Goal: Transaction & Acquisition: Purchase product/service

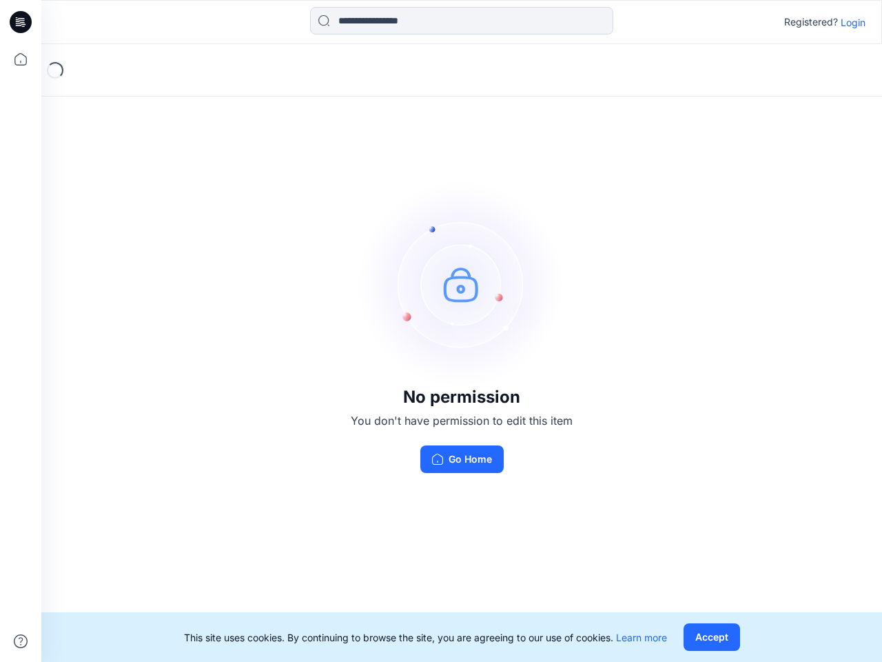
click at [441, 331] on img at bounding box center [461, 284] width 207 height 207
click at [21, 22] on icon at bounding box center [23, 22] width 6 height 1
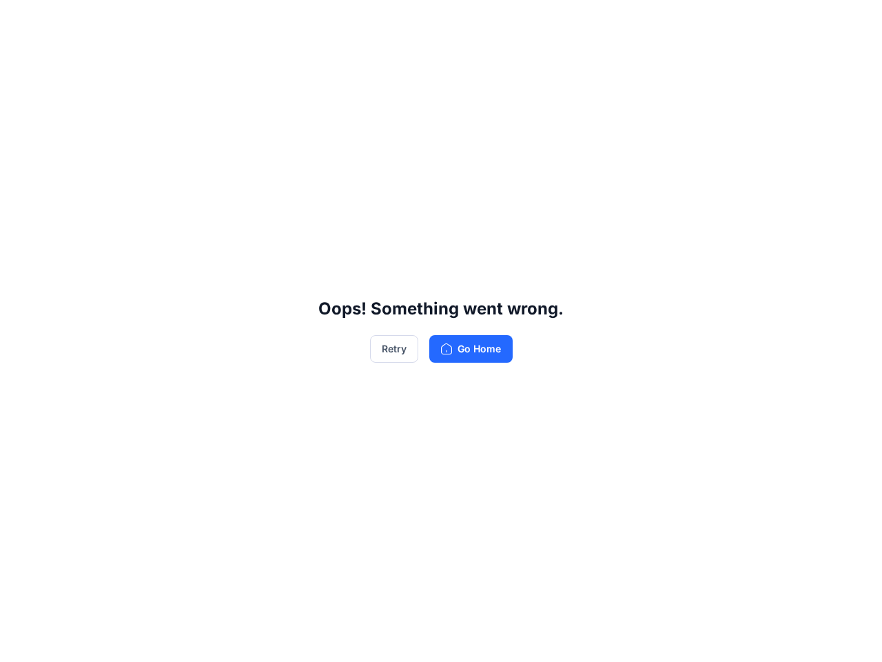
click at [21, 59] on div "Oops! Something went wrong. Retry Go Home" at bounding box center [441, 331] width 882 height 662
click at [21, 641] on div "Oops! Something went wrong. Retry Go Home" at bounding box center [441, 331] width 882 height 662
click at [462, 21] on div "Oops! Something went wrong. Retry Go Home" at bounding box center [441, 331] width 882 height 662
click at [853, 22] on div "Oops! Something went wrong. Retry Go Home" at bounding box center [441, 331] width 882 height 662
click at [711, 637] on div "Oops! Something went wrong. Retry Go Home" at bounding box center [441, 331] width 882 height 662
